Goal: Information Seeking & Learning: Learn about a topic

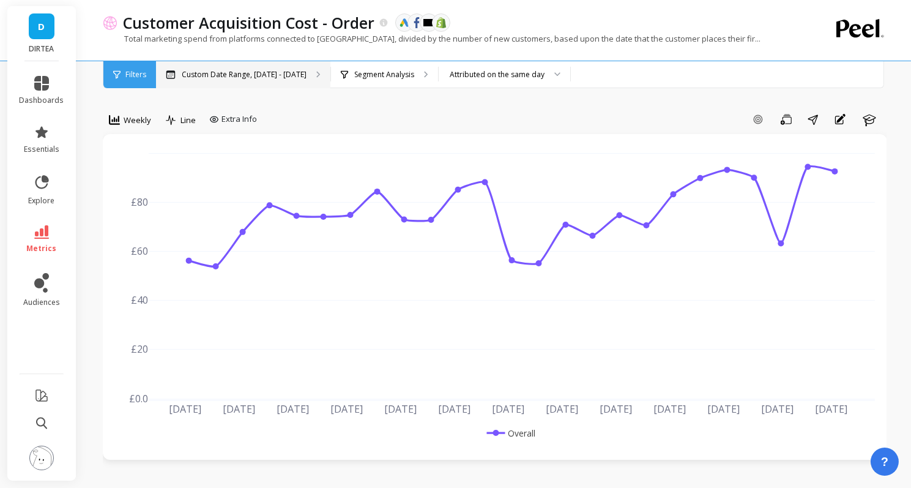
click at [261, 74] on p "Custom Date Range, [DATE] - [DATE]" at bounding box center [244, 75] width 125 height 10
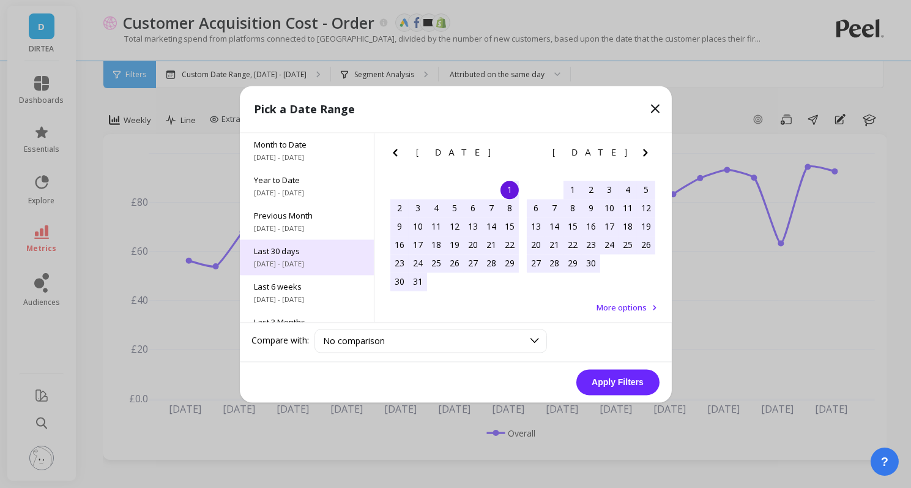
click at [294, 260] on span "[DATE] - [DATE]" at bounding box center [307, 264] width 105 height 10
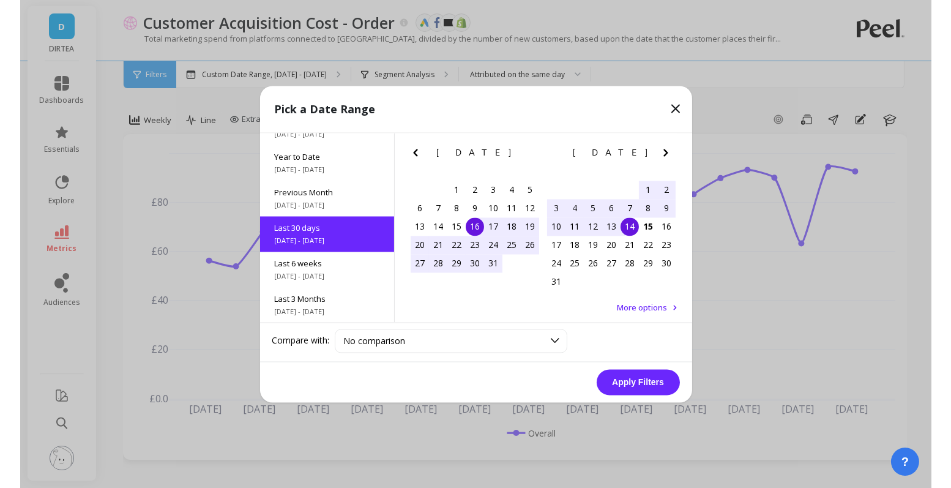
scroll to position [29, 0]
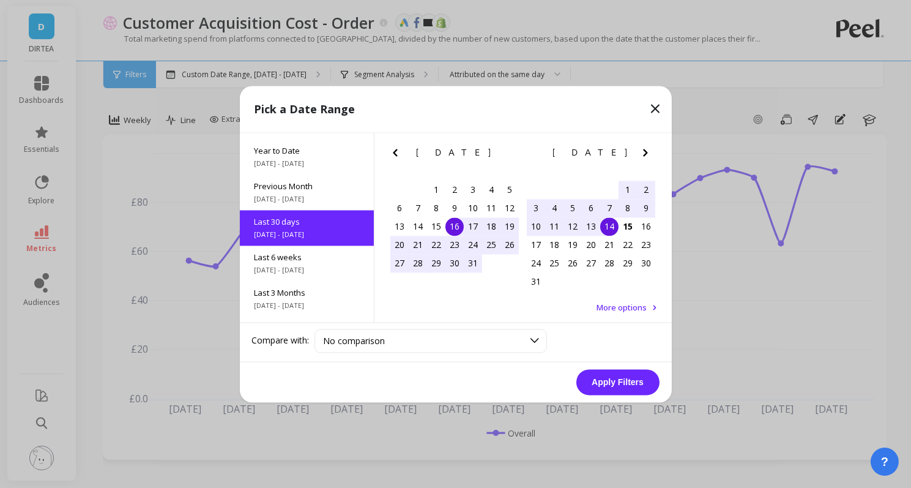
click at [455, 227] on div "16" at bounding box center [455, 226] width 18 height 18
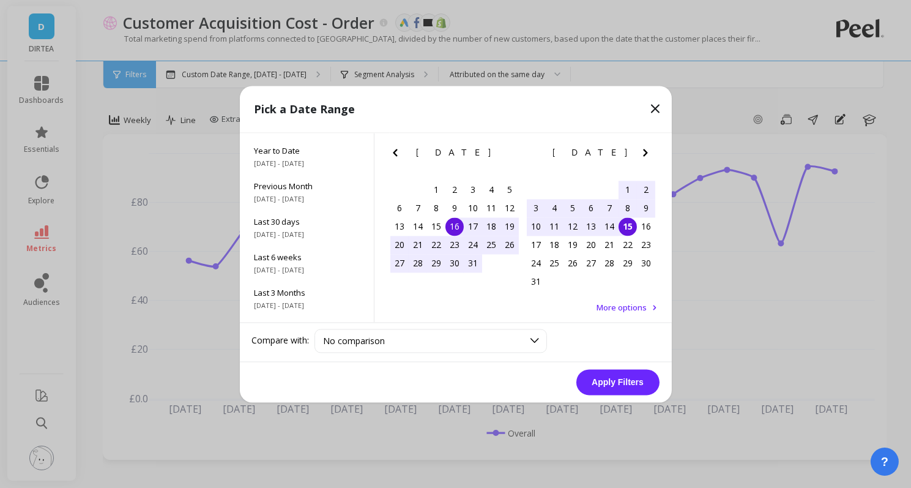
click at [628, 228] on div "15" at bounding box center [628, 226] width 18 height 18
click at [623, 384] on button "Apply Filters" at bounding box center [617, 382] width 83 height 26
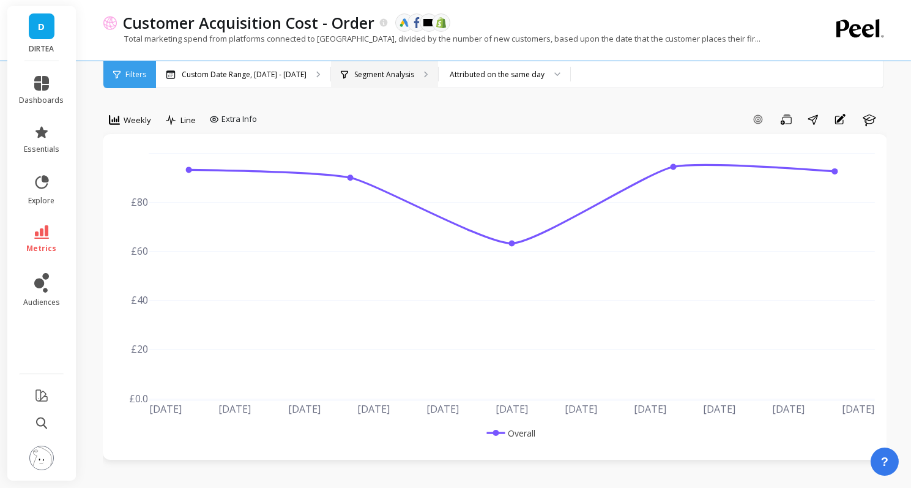
click at [373, 74] on p "Segment Analysis" at bounding box center [384, 75] width 60 height 10
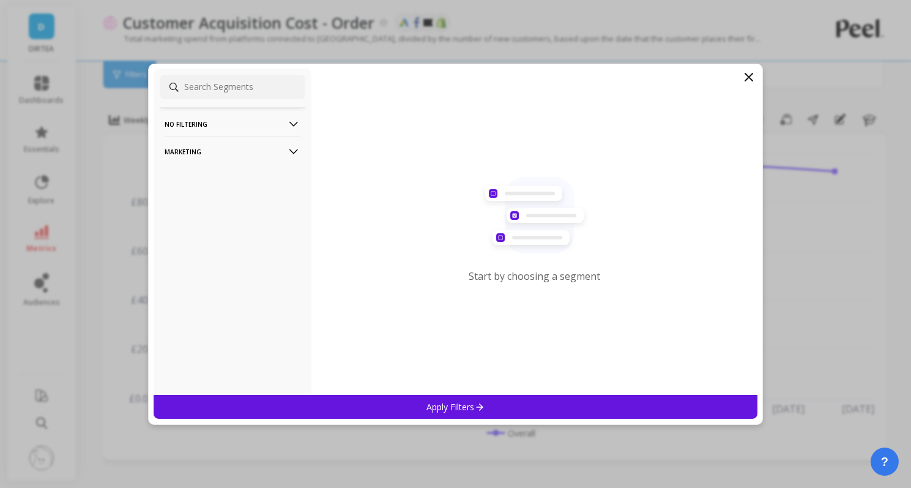
click at [280, 149] on p "Marketing" at bounding box center [233, 151] width 136 height 31
click at [229, 218] on div "Countries" at bounding box center [233, 218] width 146 height 20
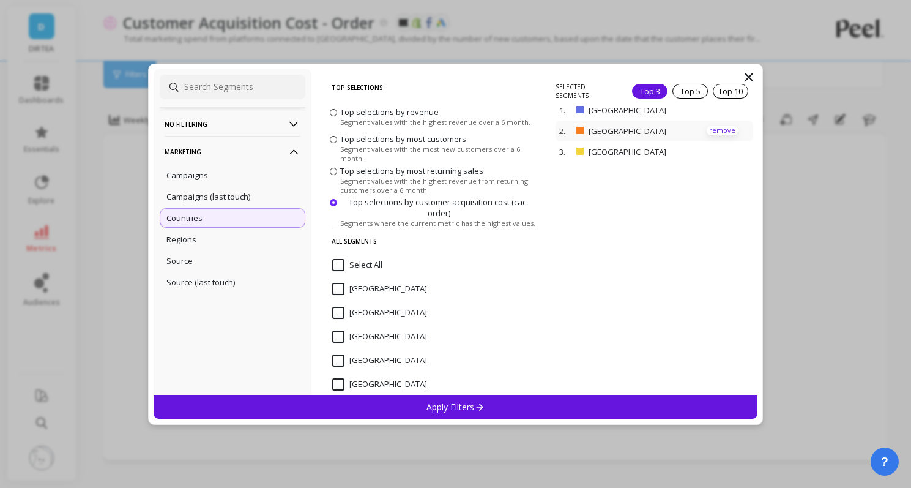
click at [726, 130] on p "remove" at bounding box center [722, 130] width 31 height 9
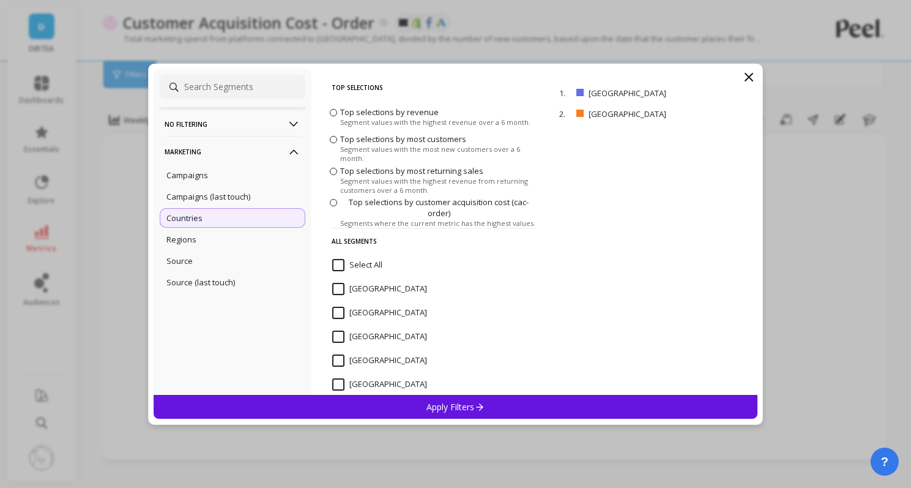
click at [469, 413] on div "Apply Filters" at bounding box center [456, 407] width 605 height 24
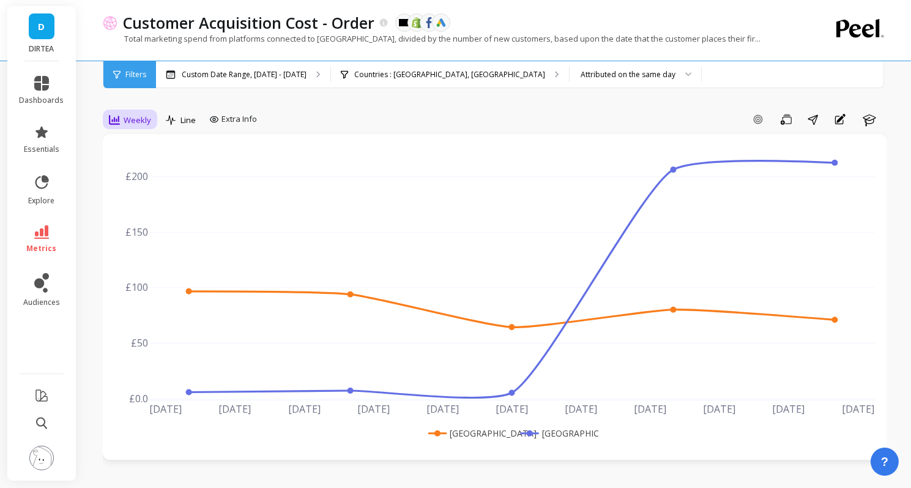
click at [137, 123] on span "Weekly" at bounding box center [138, 120] width 28 height 12
click at [146, 169] on div "Daily" at bounding box center [148, 171] width 70 height 12
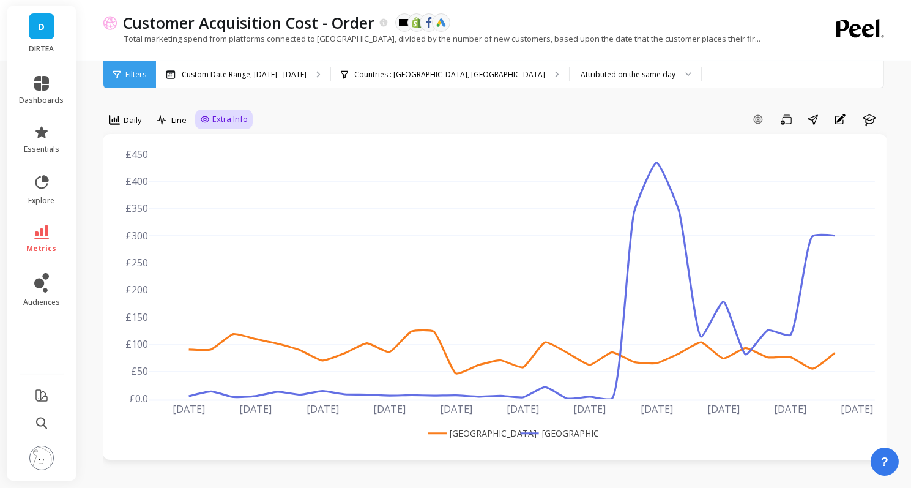
click at [226, 115] on span "Extra Info" at bounding box center [229, 119] width 35 height 12
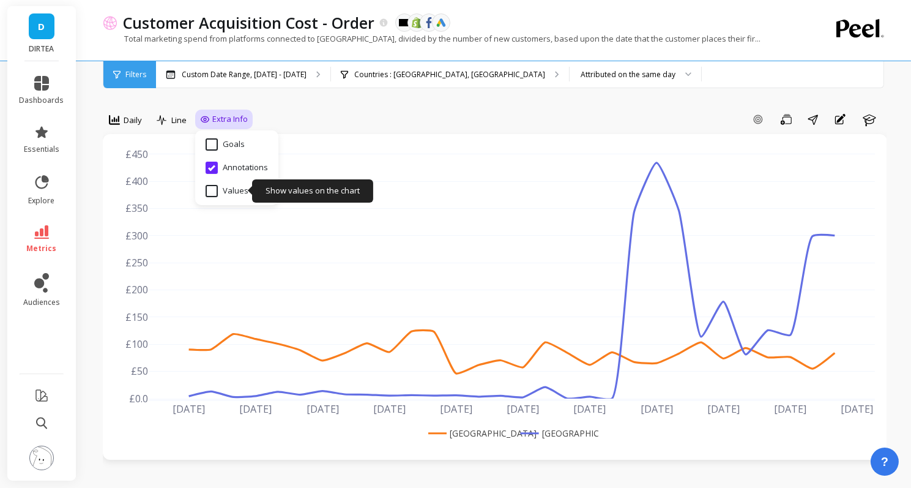
click at [212, 190] on input "Values" at bounding box center [227, 191] width 43 height 12
checkbox input "true"
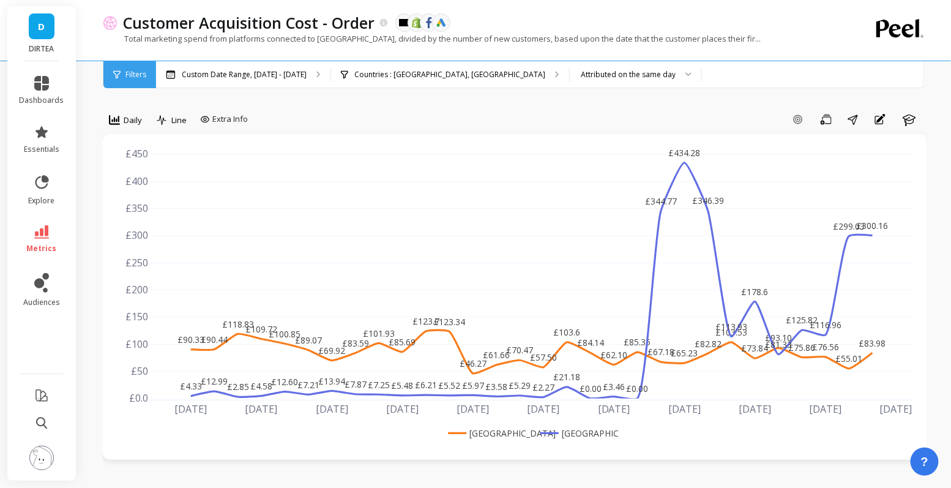
click at [482, 114] on div "Add Goal Save Share Annotations Learn" at bounding box center [590, 120] width 674 height 20
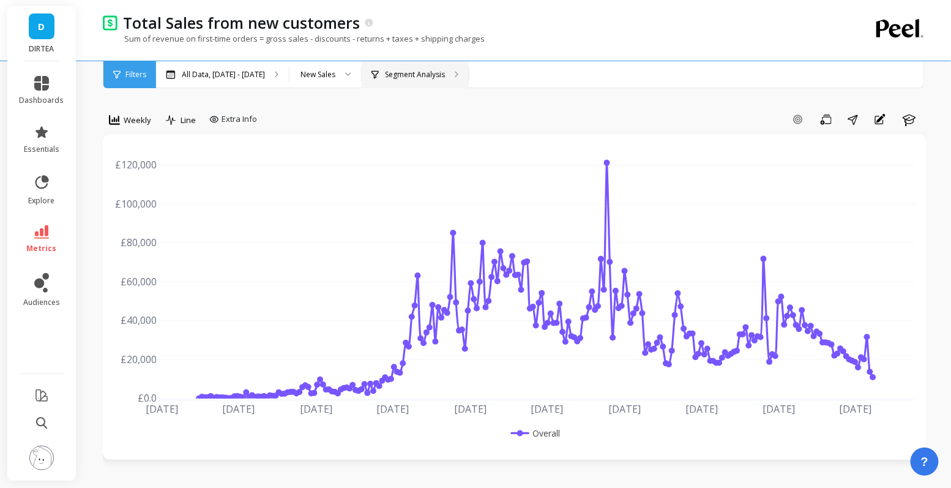
click at [445, 70] on p "Segment Analysis" at bounding box center [415, 75] width 60 height 10
click at [252, 72] on p "All Data, May 1, 2017 - Aug 31, 2025" at bounding box center [223, 75] width 83 height 10
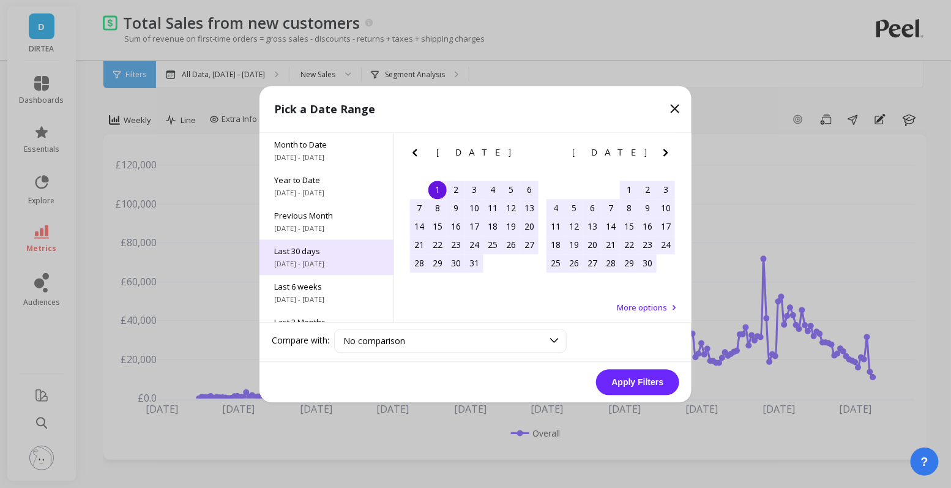
click at [324, 248] on span "Last 30 days" at bounding box center [326, 250] width 105 height 11
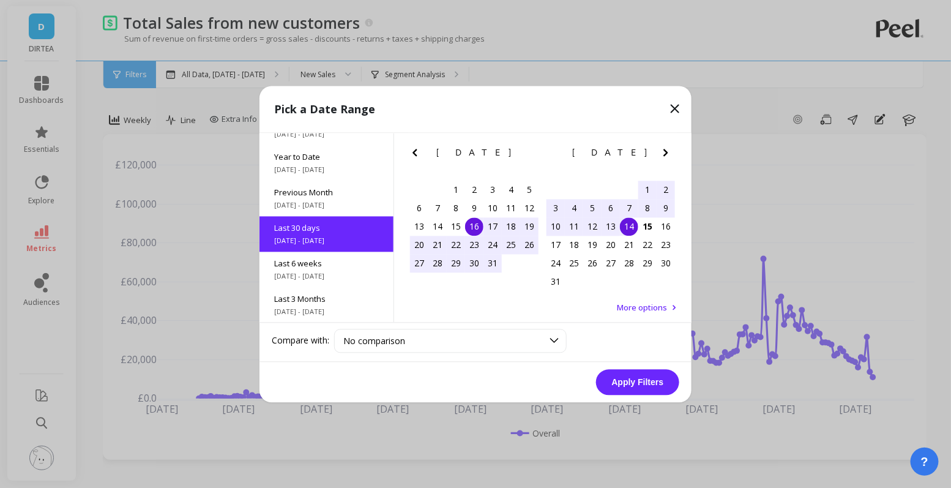
scroll to position [29, 0]
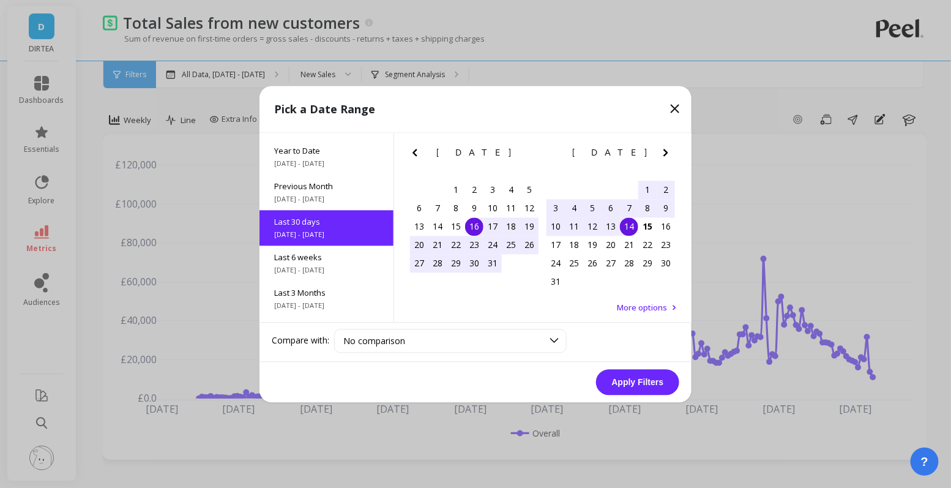
click at [479, 228] on div "16" at bounding box center [474, 226] width 18 height 18
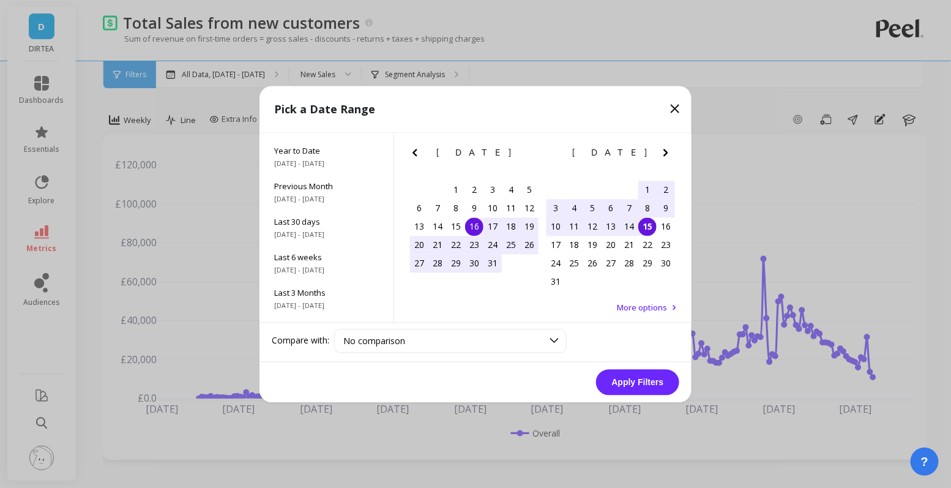
click at [647, 234] on div "15" at bounding box center [647, 226] width 18 height 18
click at [638, 379] on button "Apply Filters" at bounding box center [637, 382] width 83 height 26
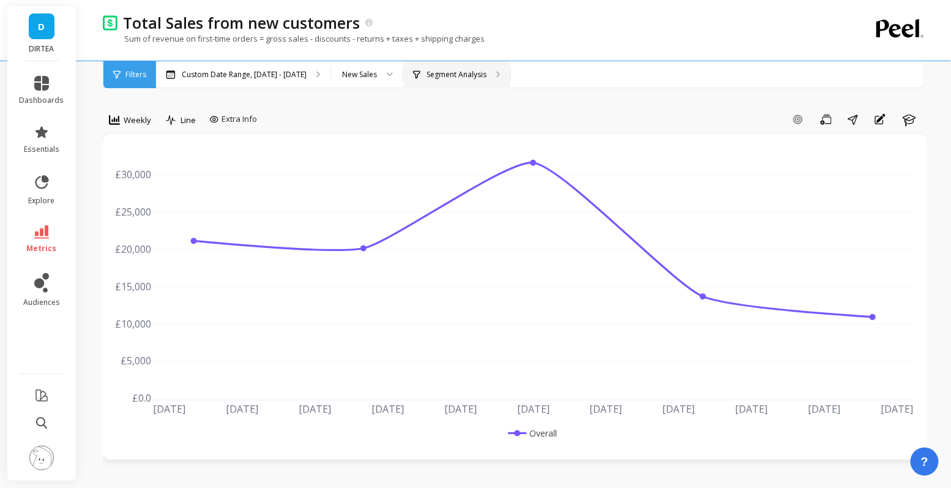
click at [446, 78] on p "Segment Analysis" at bounding box center [457, 75] width 60 height 10
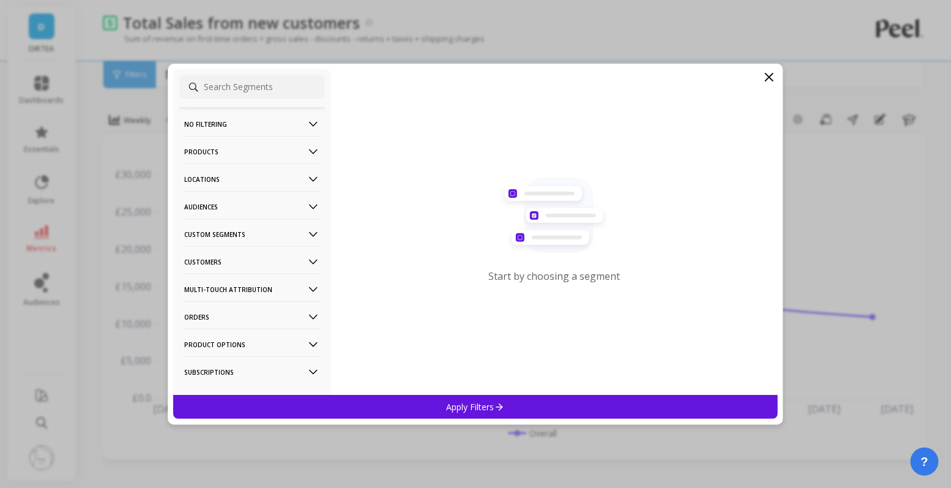
click at [253, 177] on p "Locations" at bounding box center [252, 178] width 136 height 31
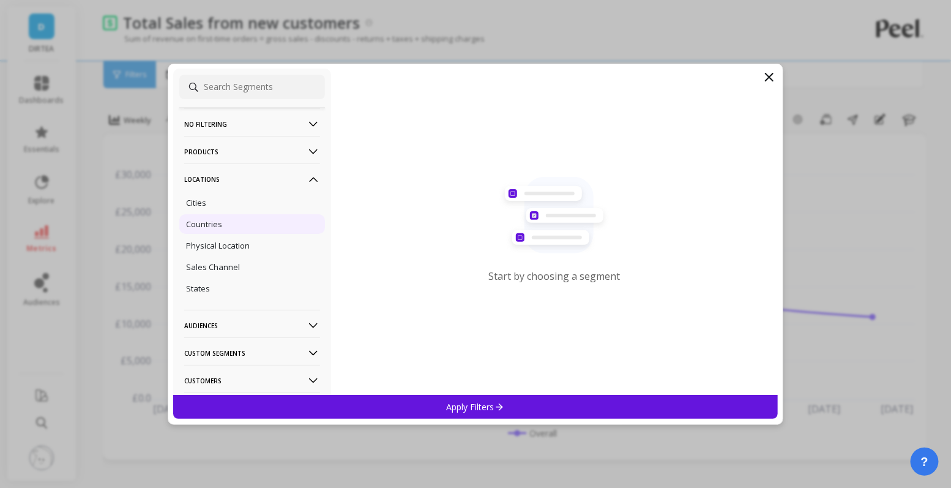
click at [205, 227] on p "Countries" at bounding box center [204, 223] width 36 height 11
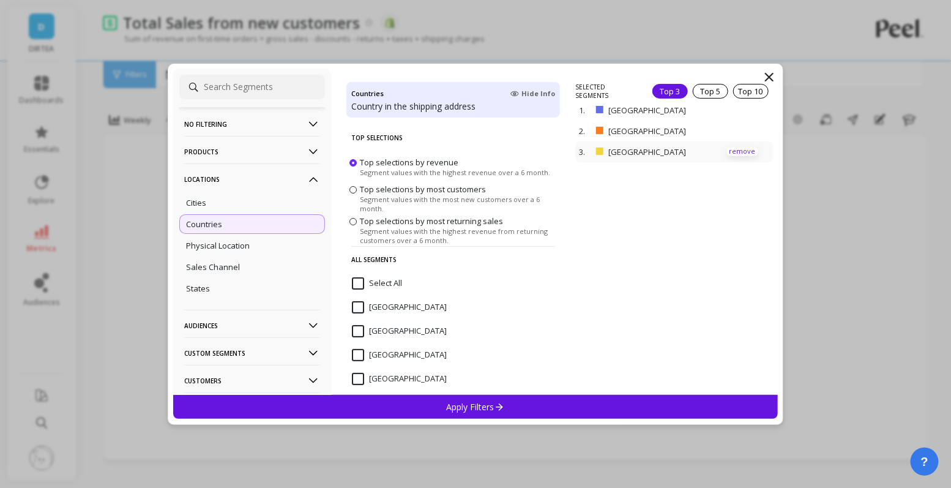
click at [742, 148] on p "remove" at bounding box center [742, 151] width 31 height 9
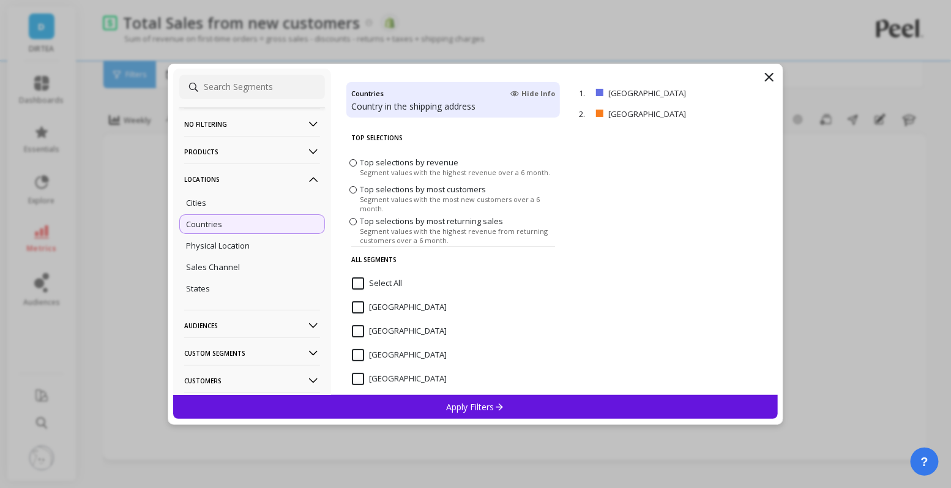
click at [461, 407] on p "Apply Filters" at bounding box center [476, 407] width 58 height 12
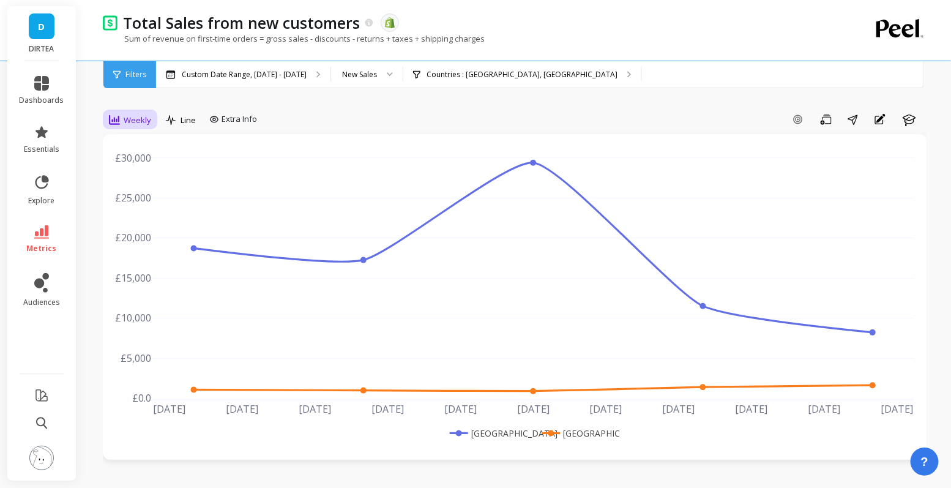
click at [134, 122] on span "Weekly" at bounding box center [138, 120] width 28 height 12
click at [143, 165] on div "Daily" at bounding box center [148, 171] width 70 height 12
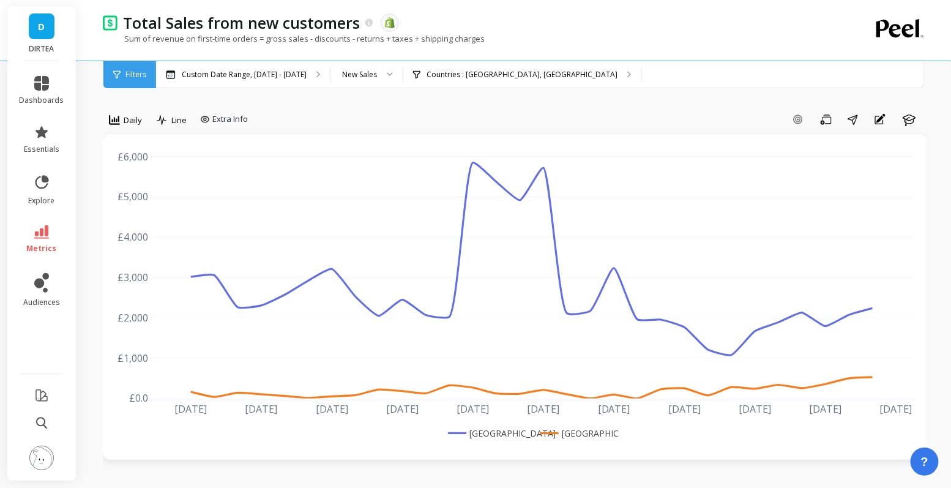
click at [569, 129] on div "Add Goal Save Share Annotations Learn" at bounding box center [590, 120] width 674 height 20
click at [212, 121] on div "Extra Info" at bounding box center [224, 119] width 48 height 12
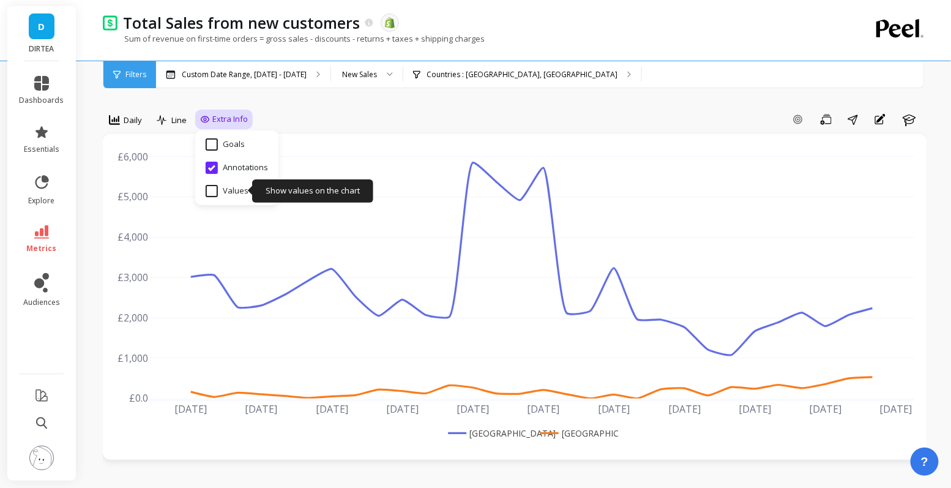
click at [221, 185] on input "Values" at bounding box center [227, 191] width 43 height 12
checkbox input "true"
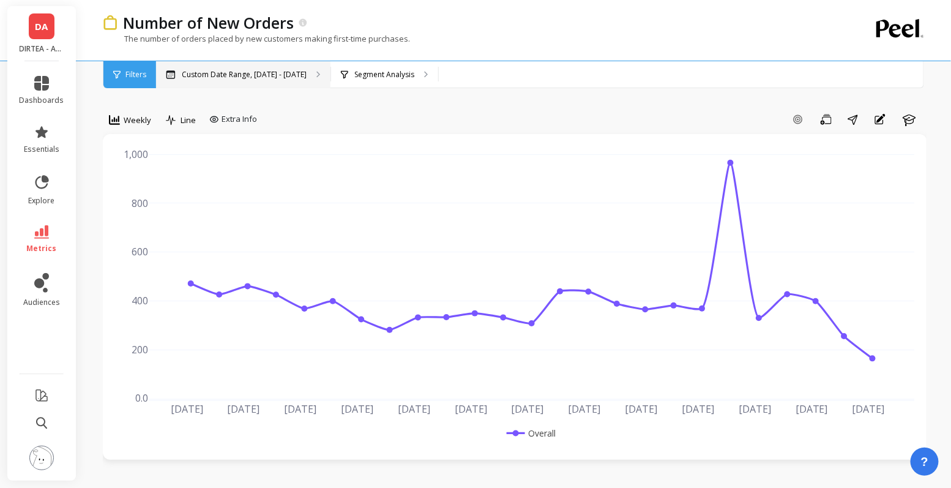
click at [247, 75] on p "Custom Date Range, [DATE] - [DATE]" at bounding box center [244, 75] width 125 height 10
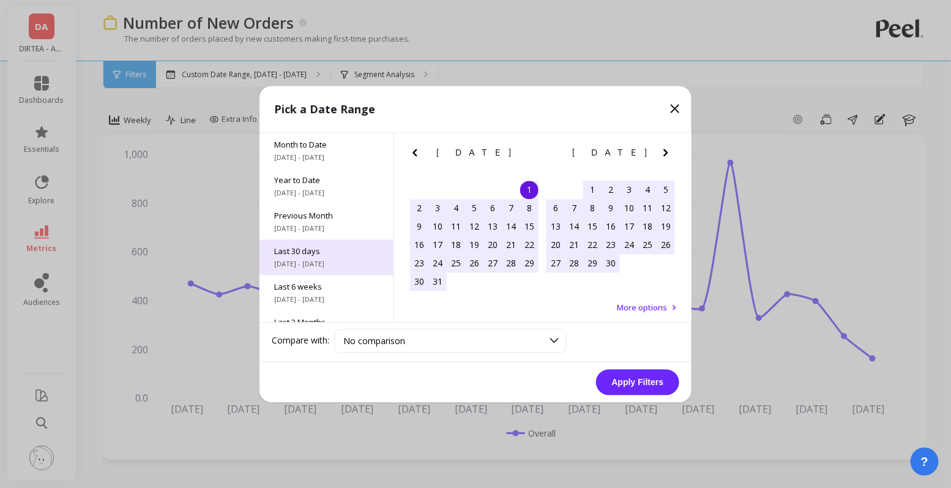
click at [307, 258] on div "Last 30 days 7/16/2025 - 8/14/2025" at bounding box center [326, 256] width 134 height 35
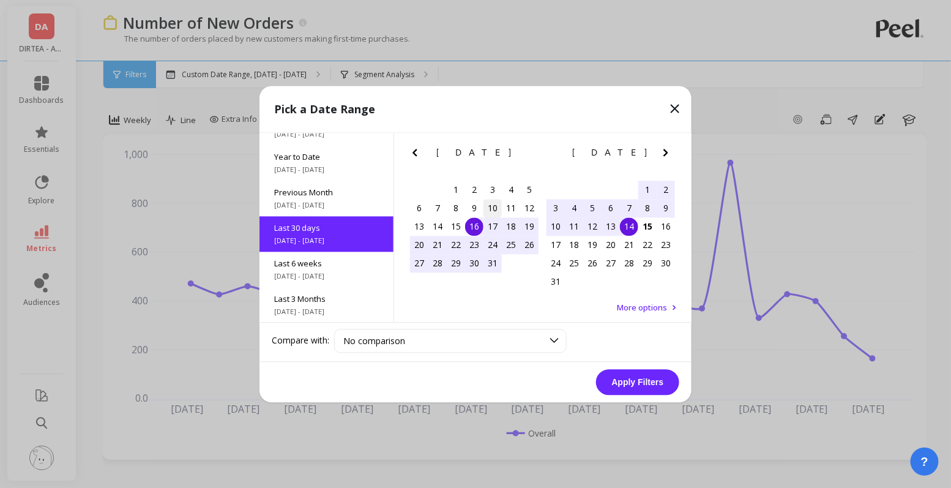
scroll to position [29, 0]
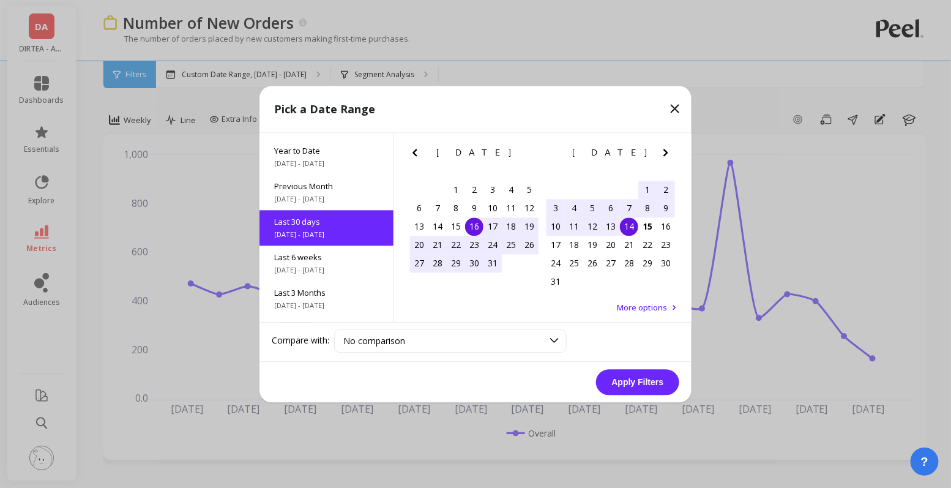
click at [480, 231] on div "16" at bounding box center [474, 226] width 18 height 18
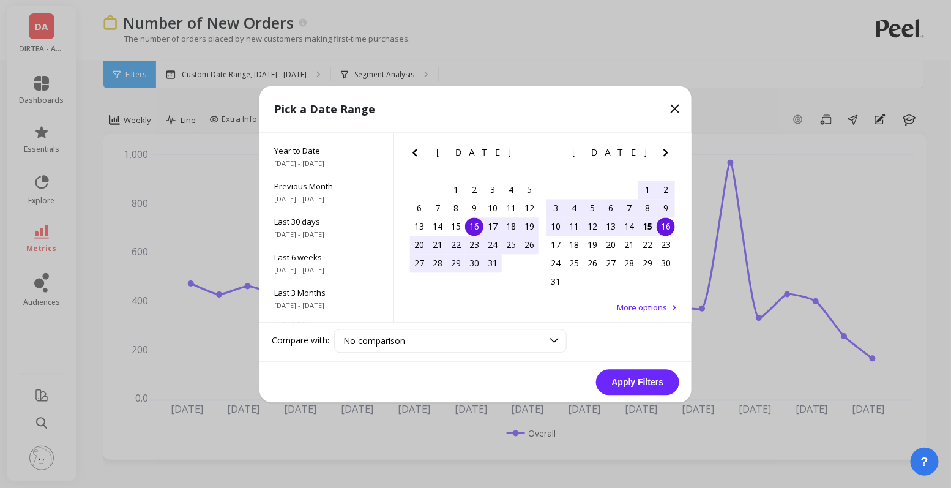
click at [658, 222] on div "16" at bounding box center [666, 226] width 18 height 18
click at [470, 228] on div "16" at bounding box center [474, 226] width 18 height 18
click at [652, 229] on div "15" at bounding box center [647, 226] width 18 height 18
click at [634, 383] on button "Apply Filters" at bounding box center [637, 382] width 83 height 26
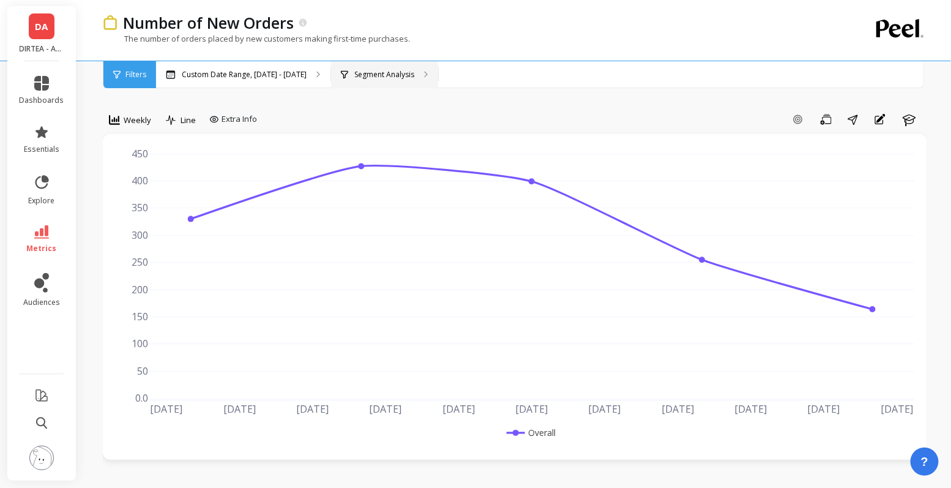
click at [382, 72] on p "Segment Analysis" at bounding box center [384, 75] width 60 height 10
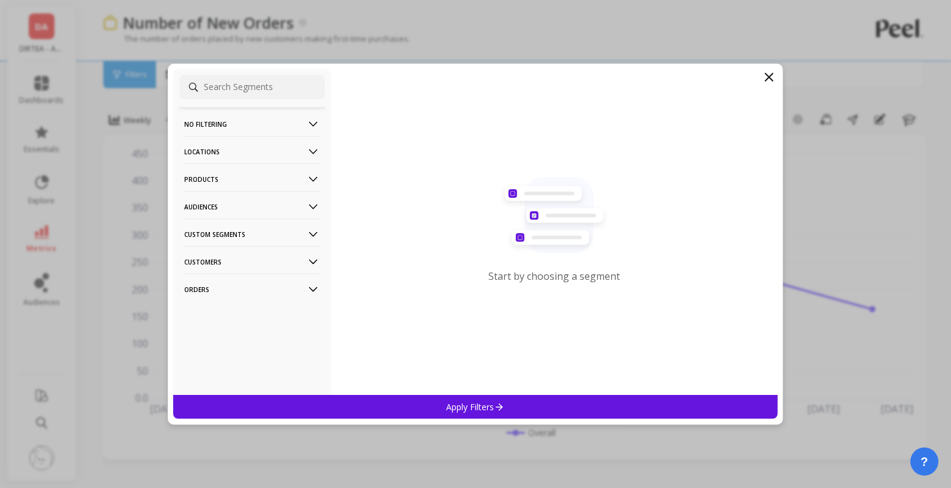
click at [316, 152] on icon at bounding box center [313, 151] width 13 height 13
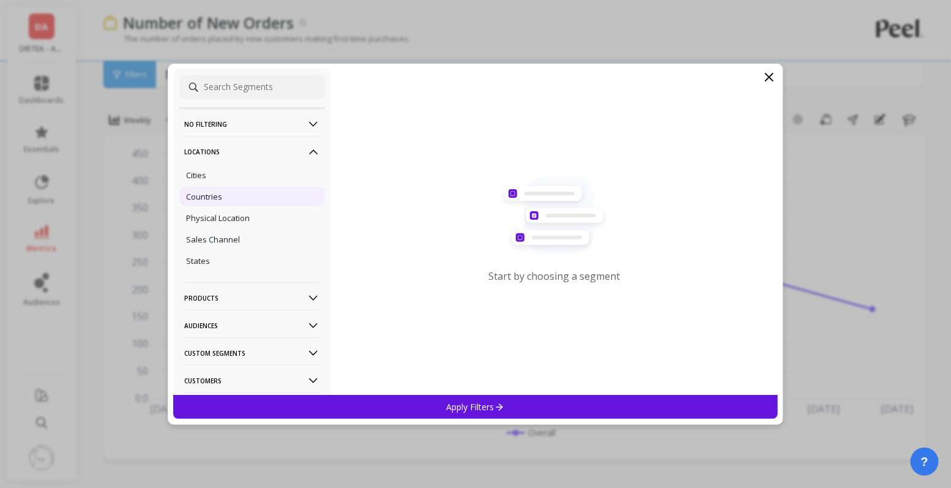
click at [226, 196] on div "Countries" at bounding box center [252, 197] width 146 height 20
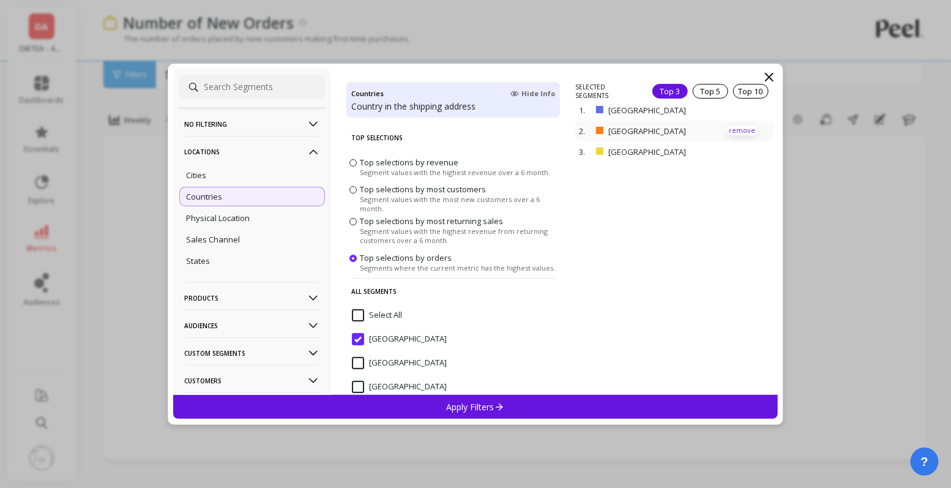
click at [738, 130] on p "remove" at bounding box center [742, 130] width 31 height 9
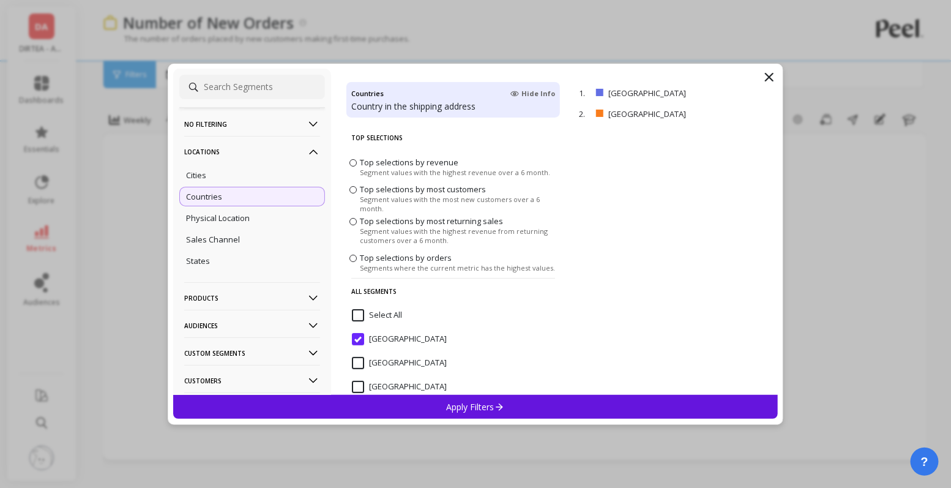
scroll to position [733, 0]
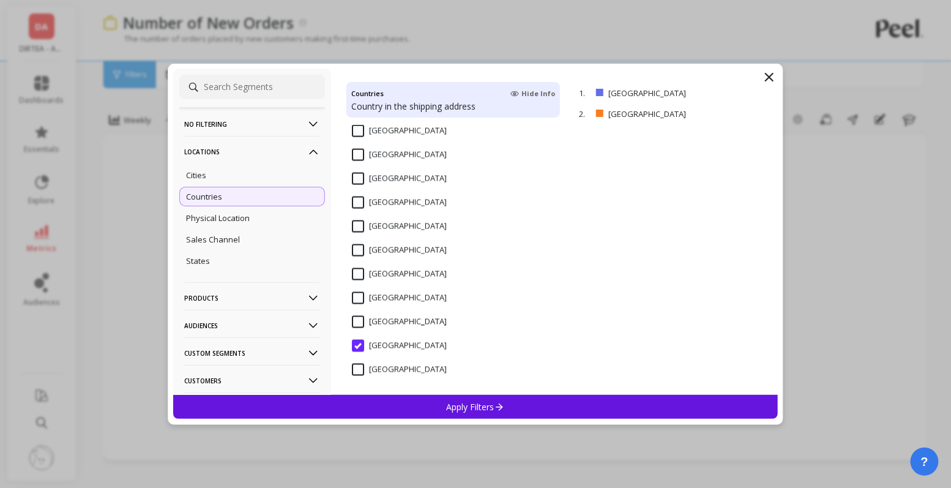
click at [384, 373] on input "[GEOGRAPHIC_DATA]" at bounding box center [399, 370] width 95 height 12
click at [752, 112] on p "remove" at bounding box center [742, 113] width 31 height 9
click at [471, 403] on p "Apply Filters" at bounding box center [476, 407] width 58 height 12
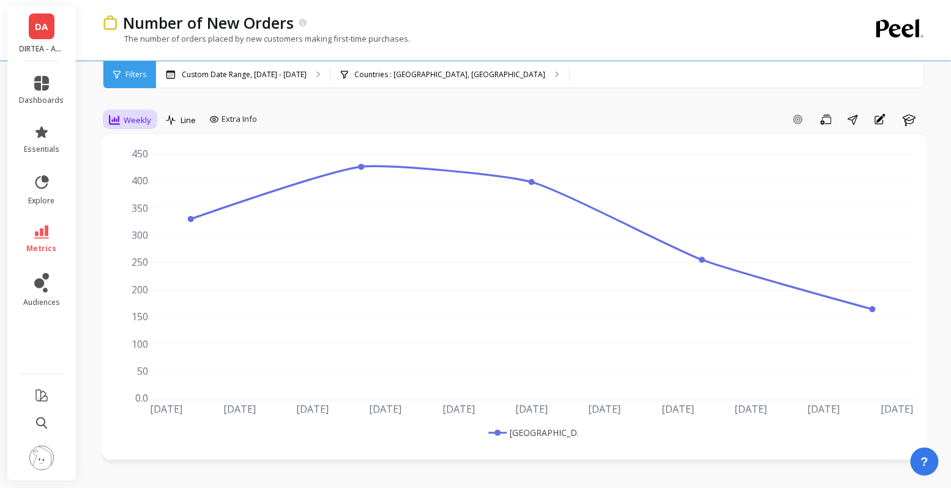
click at [123, 127] on div "Weekly" at bounding box center [130, 120] width 42 height 15
click at [135, 171] on div "Daily" at bounding box center [148, 171] width 70 height 12
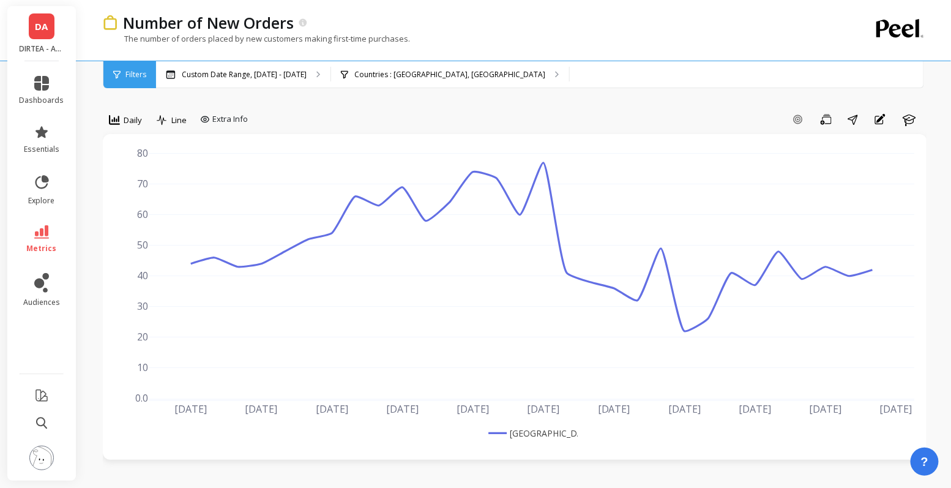
click at [37, 29] on span "DA" at bounding box center [41, 27] width 13 height 14
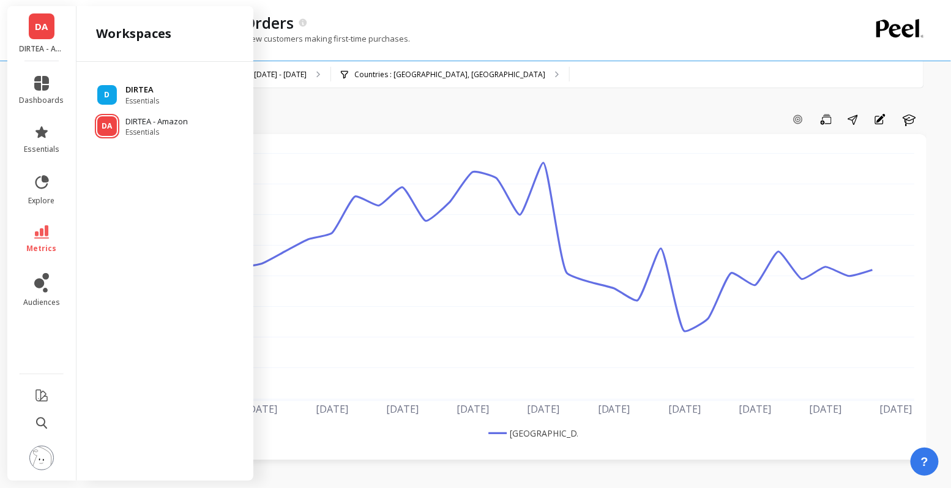
click at [124, 89] on div "D DIRTEA Essentials" at bounding box center [164, 95] width 157 height 22
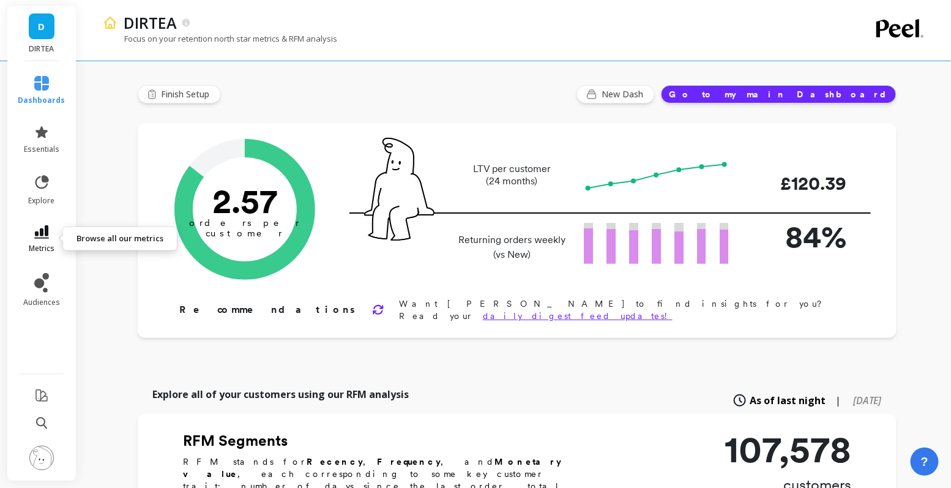
click at [52, 231] on link "metrics" at bounding box center [41, 239] width 47 height 28
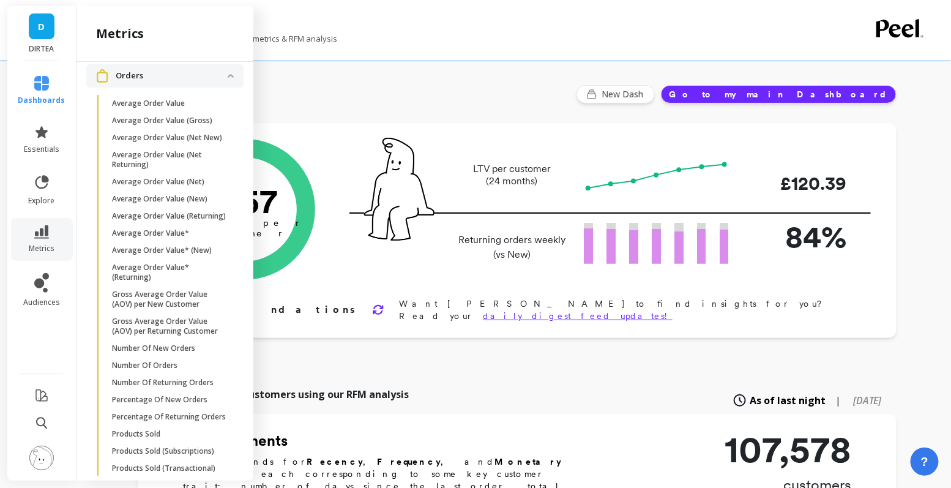
scroll to position [1967, 0]
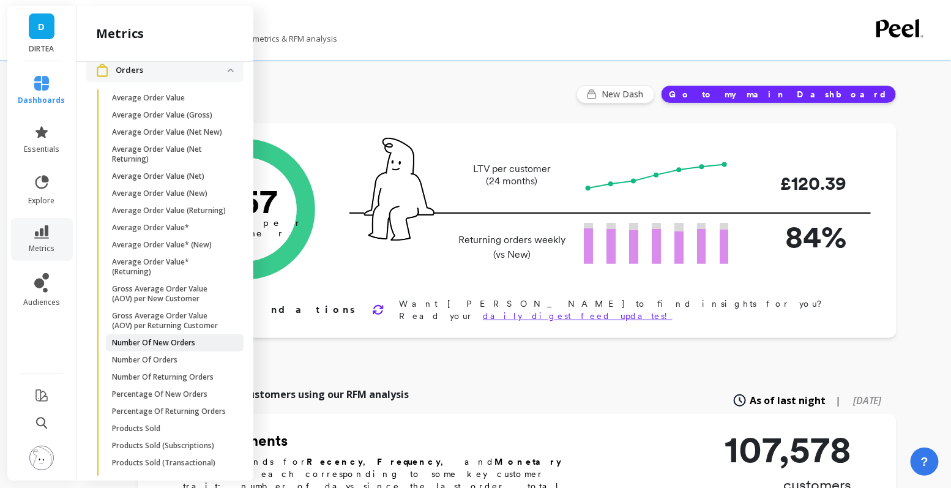
click at [184, 340] on p "Number Of New Orders" at bounding box center [153, 343] width 83 height 10
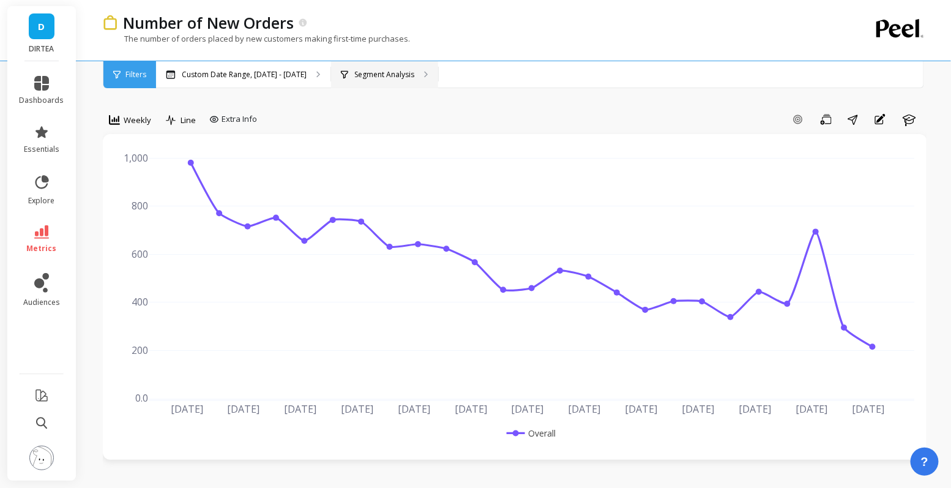
click at [387, 86] on div "Segment Analysis" at bounding box center [384, 74] width 107 height 27
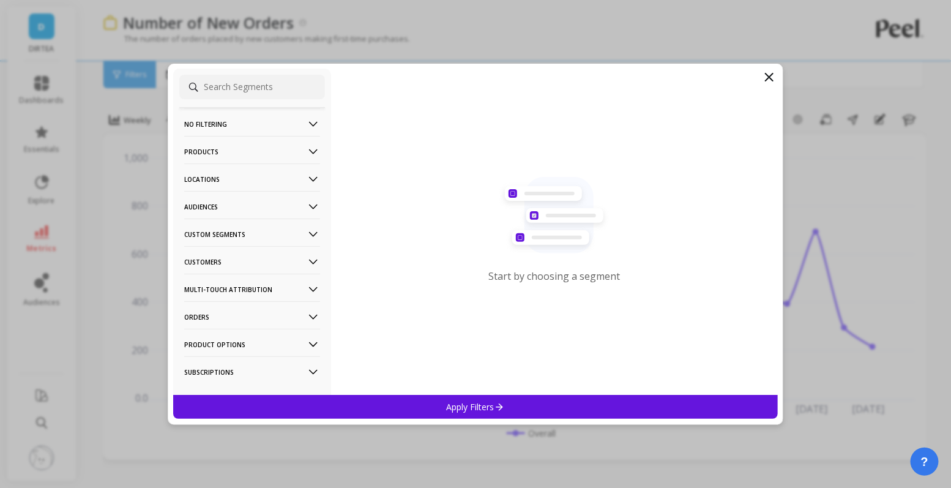
click at [281, 176] on p "Locations" at bounding box center [252, 178] width 136 height 31
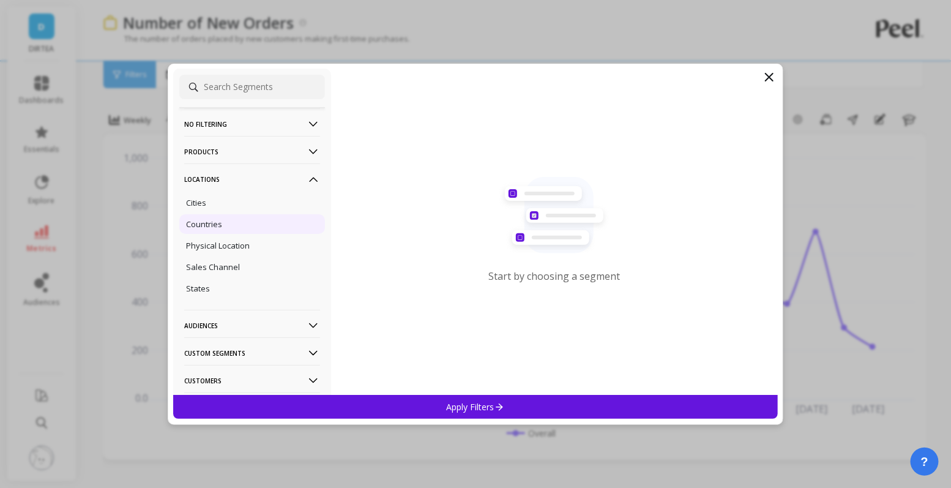
click at [242, 228] on div "Countries" at bounding box center [252, 224] width 146 height 20
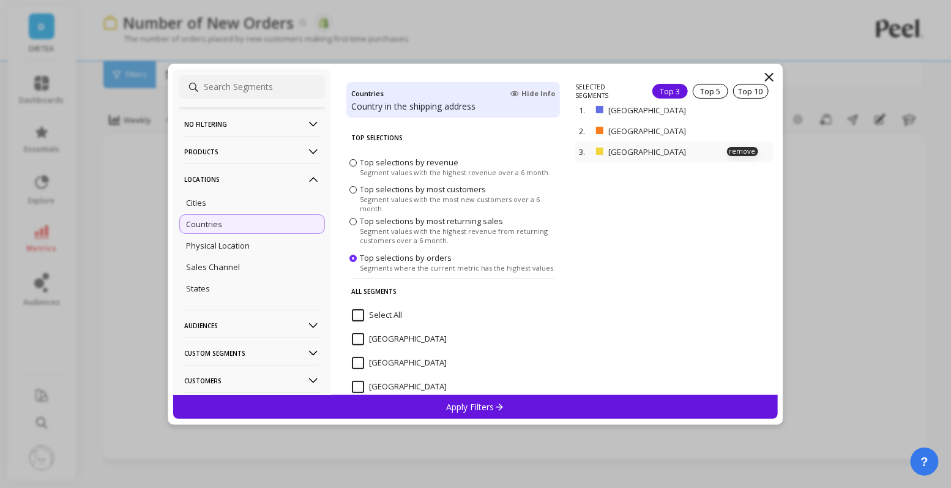
click at [737, 143] on div "3. [GEOGRAPHIC_DATA] remove" at bounding box center [674, 151] width 198 height 21
click at [737, 148] on p "remove" at bounding box center [742, 151] width 31 height 9
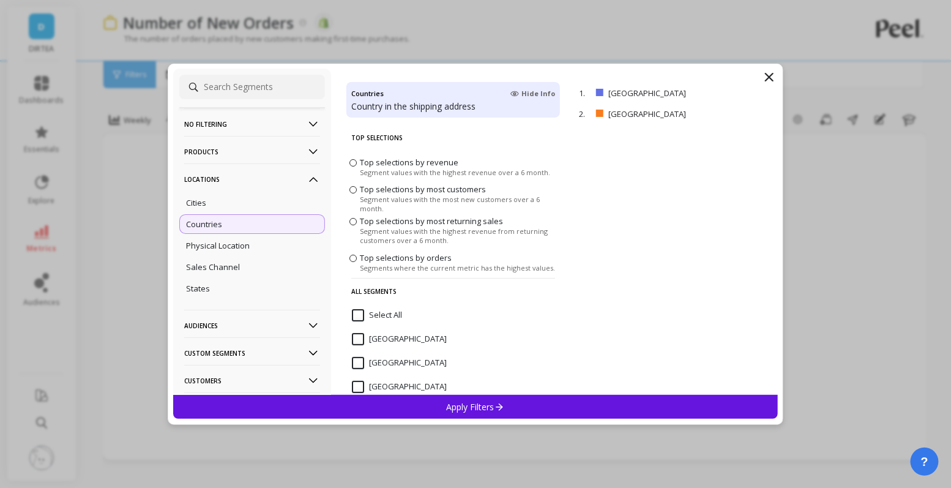
click at [519, 401] on div "Apply Filters" at bounding box center [475, 407] width 605 height 24
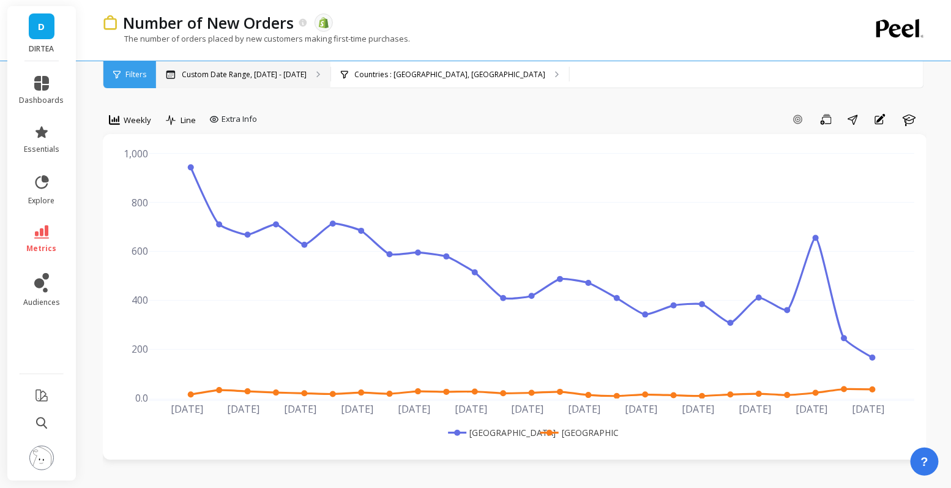
click at [269, 65] on div "Custom Date Range, [DATE] - [DATE]" at bounding box center [243, 74] width 174 height 27
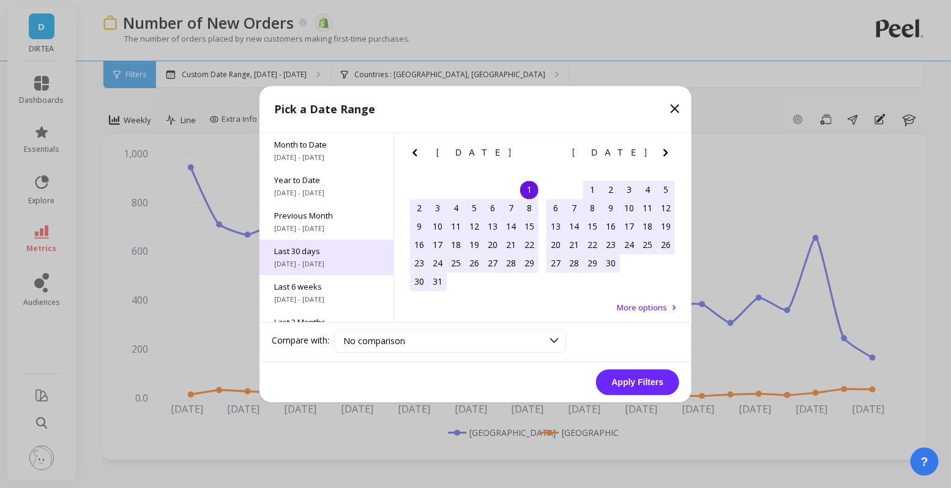
click at [323, 260] on span "[DATE] - [DATE]" at bounding box center [326, 264] width 105 height 10
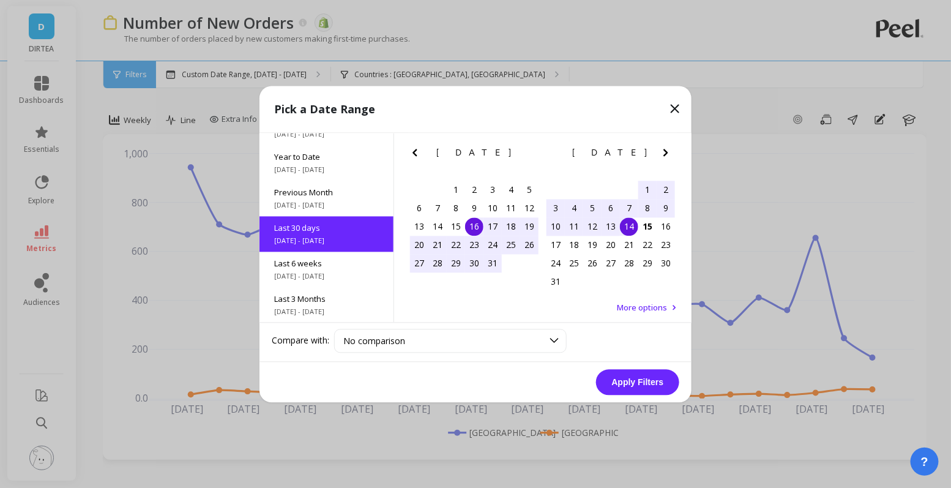
scroll to position [29, 0]
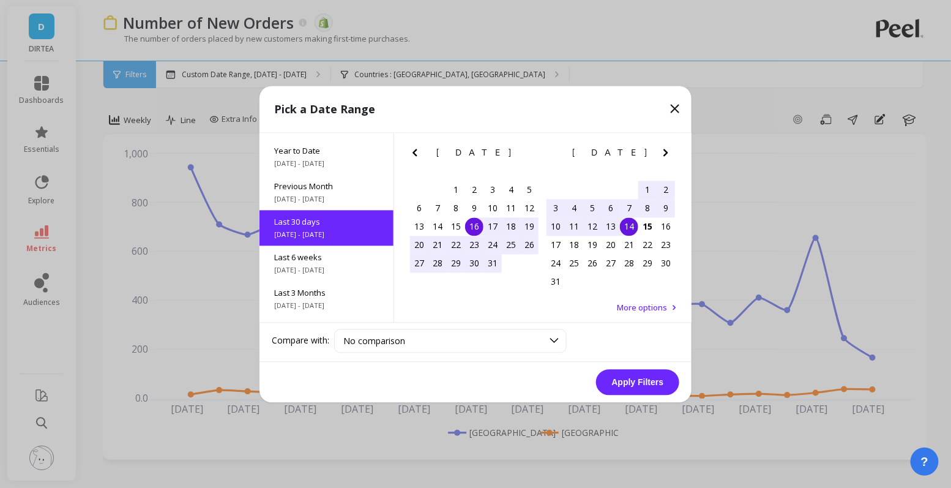
click at [475, 228] on div "16" at bounding box center [474, 226] width 18 height 18
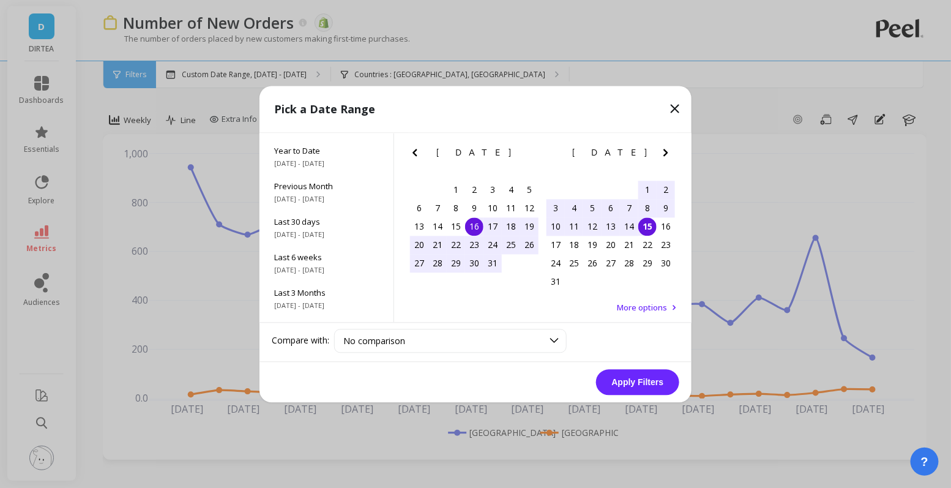
click at [649, 230] on div "15" at bounding box center [647, 226] width 18 height 18
click at [460, 195] on div "1" at bounding box center [456, 190] width 18 height 18
click at [654, 231] on div "15" at bounding box center [647, 226] width 18 height 18
click at [643, 381] on button "Apply Filters" at bounding box center [637, 382] width 83 height 26
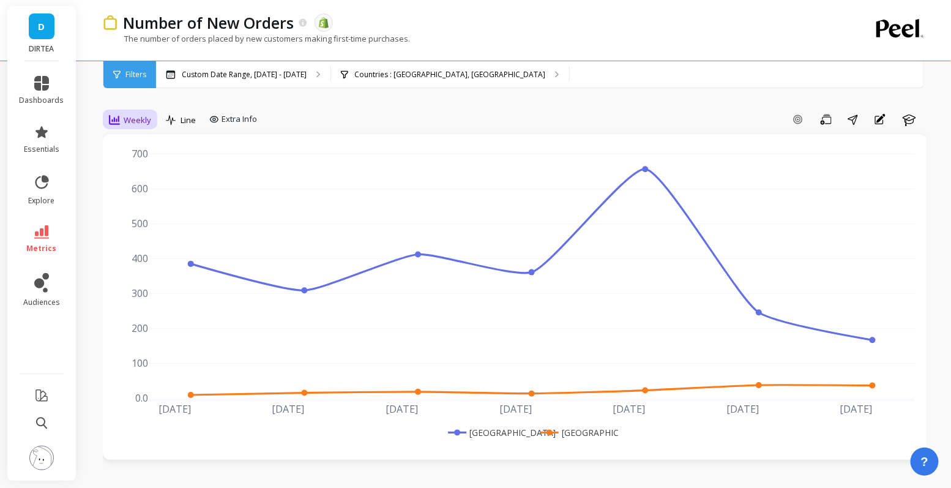
click at [143, 115] on span "Weekly" at bounding box center [138, 120] width 28 height 12
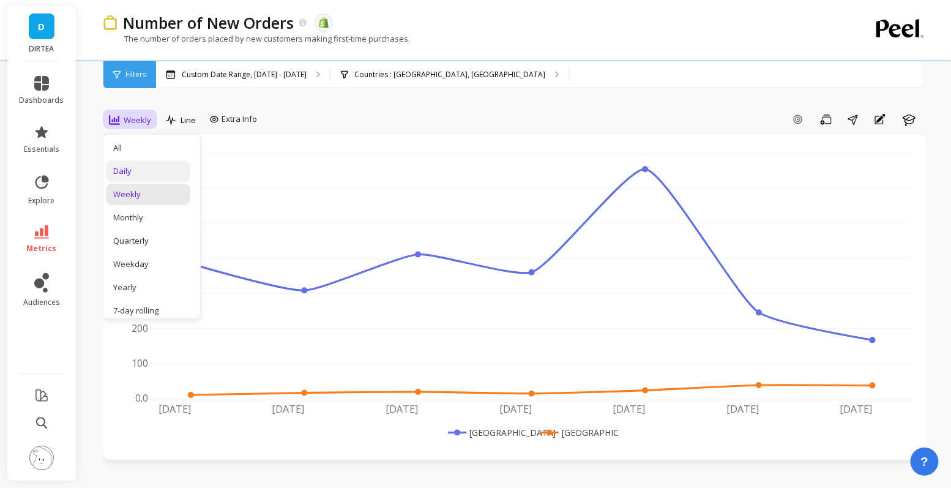
click at [143, 181] on div "Daily" at bounding box center [148, 170] width 84 height 21
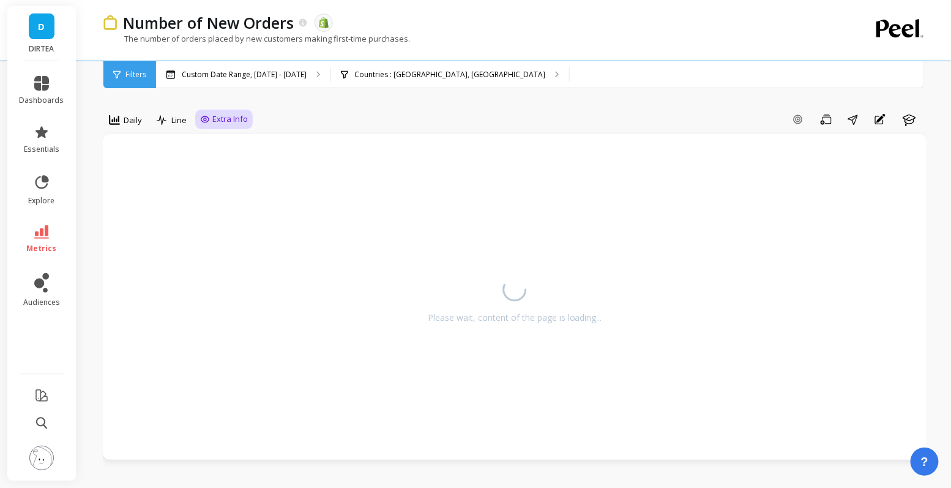
click at [236, 119] on span "Extra Info" at bounding box center [229, 119] width 35 height 12
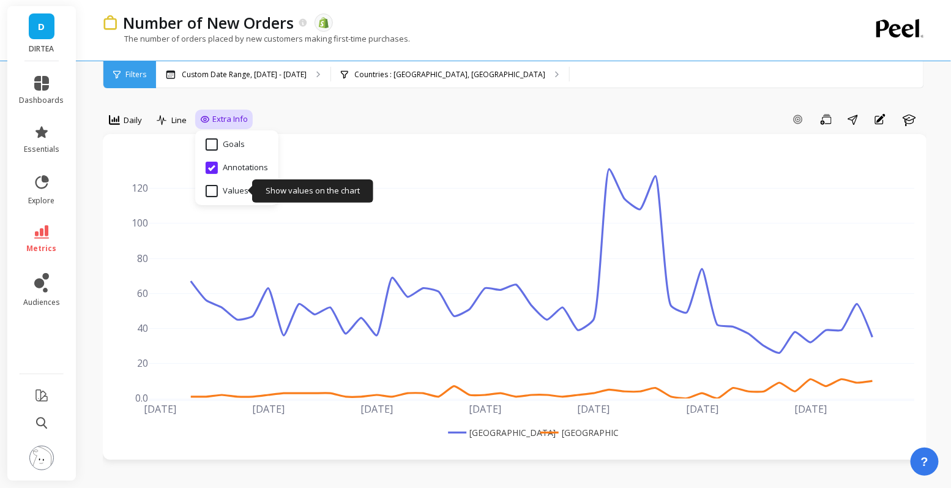
click at [236, 191] on input "Values" at bounding box center [227, 191] width 43 height 12
checkbox input "true"
